Goal: Navigation & Orientation: Go to known website

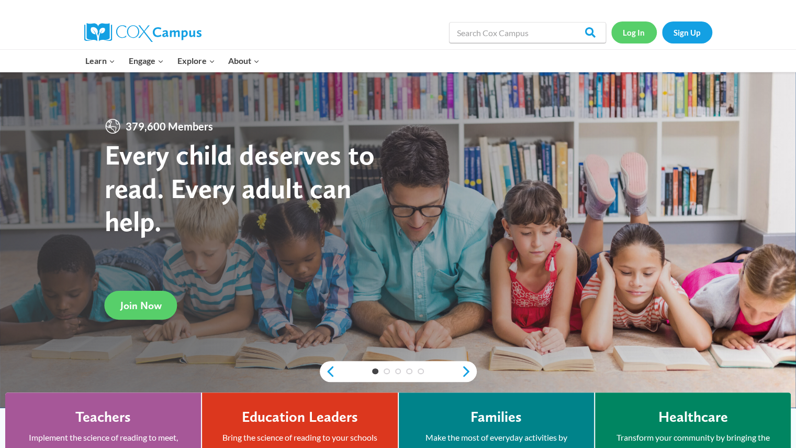
click at [631, 31] on link "Log In" at bounding box center [634, 31] width 46 height 21
click at [534, 28] on link "Log In" at bounding box center [634, 31] width 46 height 21
click at [632, 33] on link "Log In" at bounding box center [634, 31] width 46 height 21
